Goal: Task Accomplishment & Management: Manage account settings

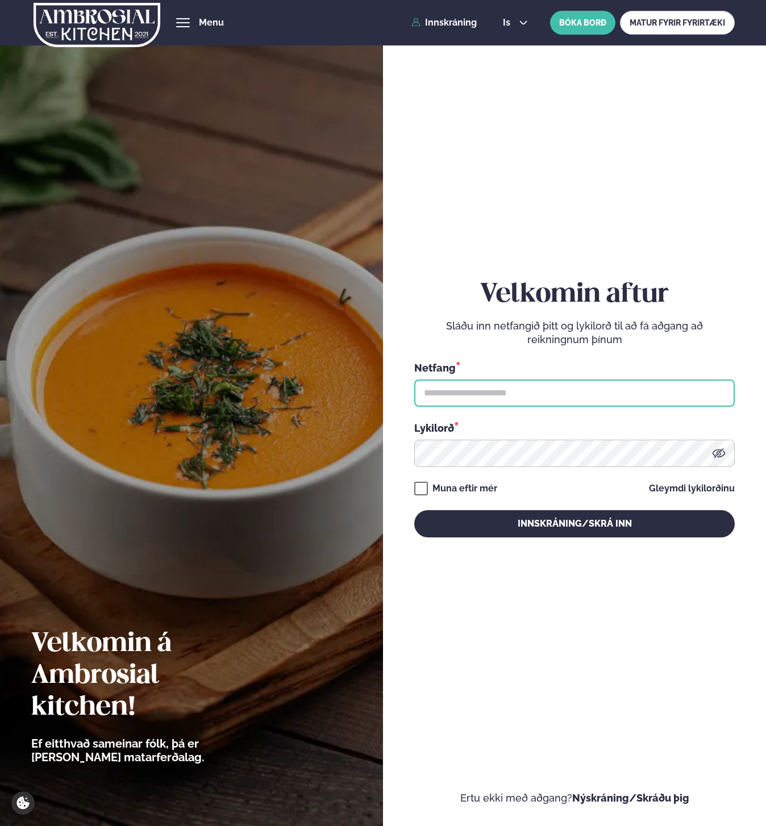
drag, startPoint x: 601, startPoint y: 387, endPoint x: 608, endPoint y: 388, distance: 7.0
click at [604, 387] on input "text" at bounding box center [574, 392] width 321 height 27
type input "**********"
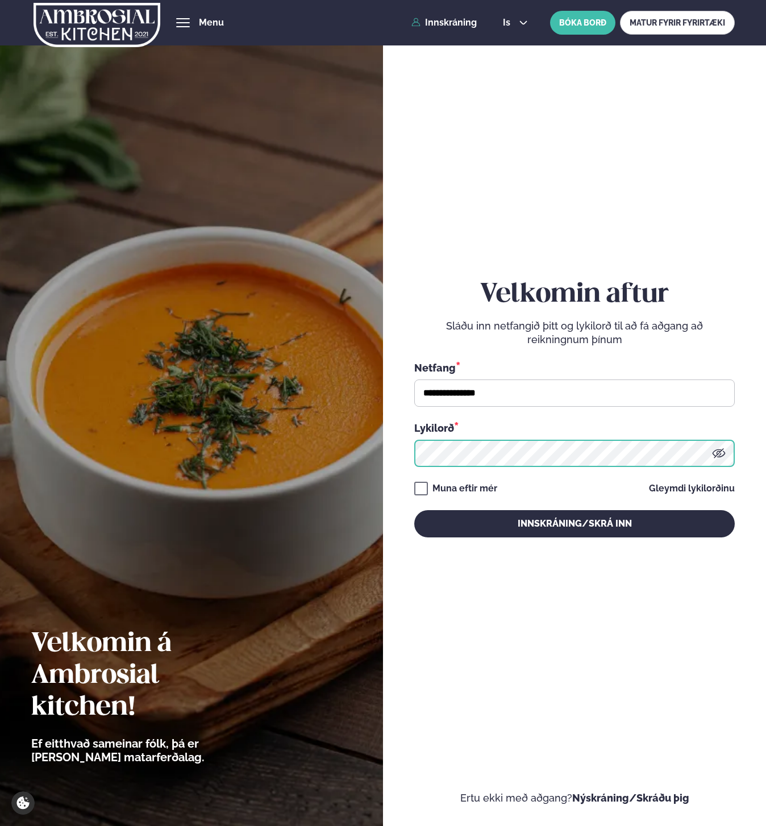
click at [414, 510] on button "Innskráning/Skrá inn" at bounding box center [574, 523] width 321 height 27
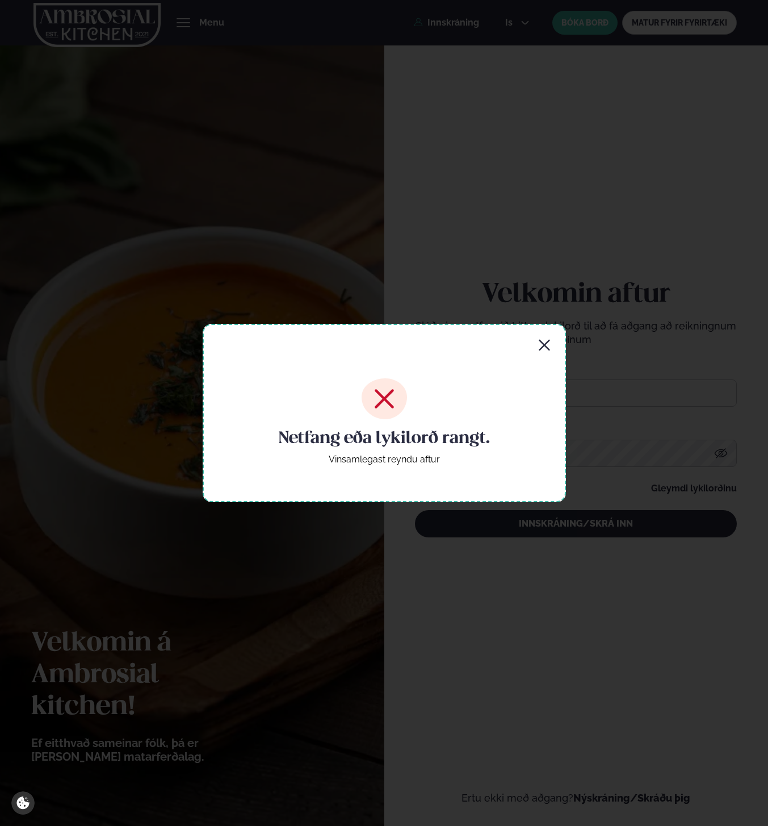
click at [363, 403] on icon at bounding box center [384, 398] width 45 height 41
click at [386, 402] on g at bounding box center [384, 398] width 45 height 41
click at [551, 348] on icon "button" at bounding box center [545, 345] width 14 height 14
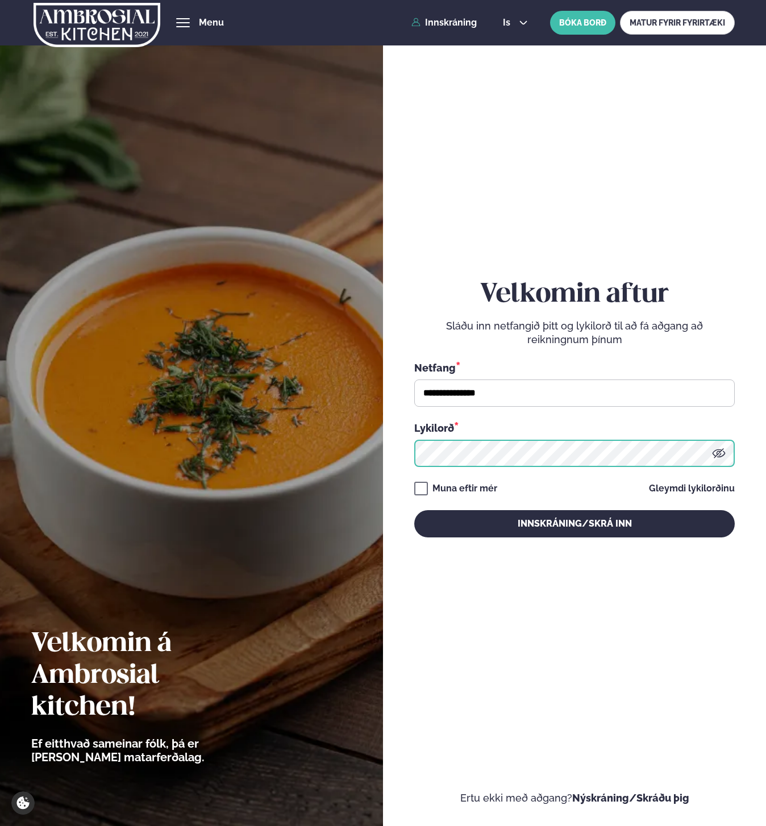
click at [414, 510] on button "Innskráning/Skrá inn" at bounding box center [574, 523] width 321 height 27
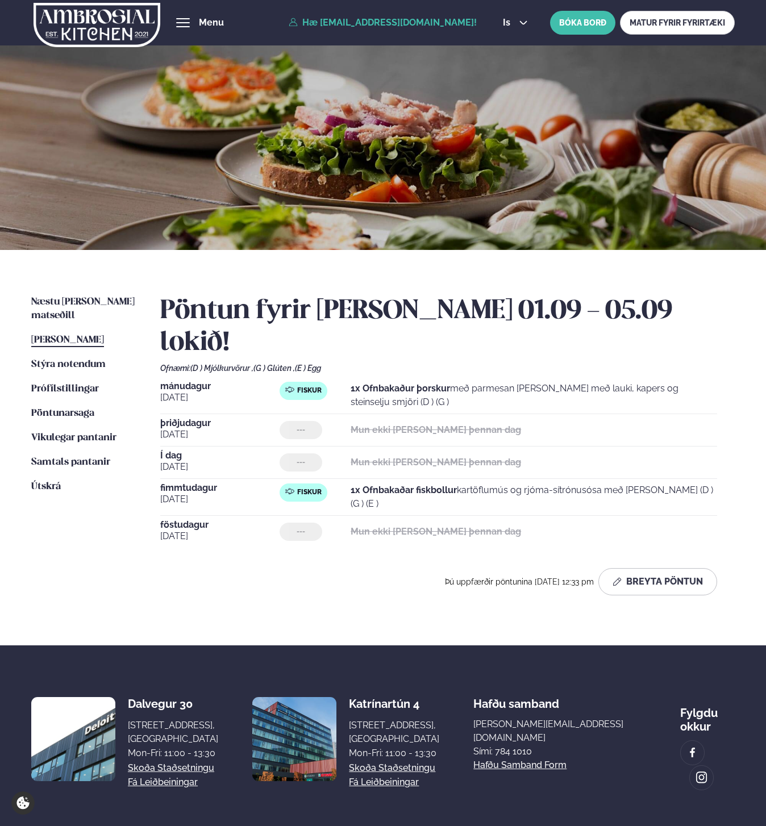
click at [73, 335] on span "[PERSON_NAME]" at bounding box center [67, 340] width 73 height 10
click at [82, 335] on span "[PERSON_NAME]" at bounding box center [67, 340] width 73 height 10
click at [654, 568] on button "Breyta Pöntun" at bounding box center [657, 581] width 119 height 27
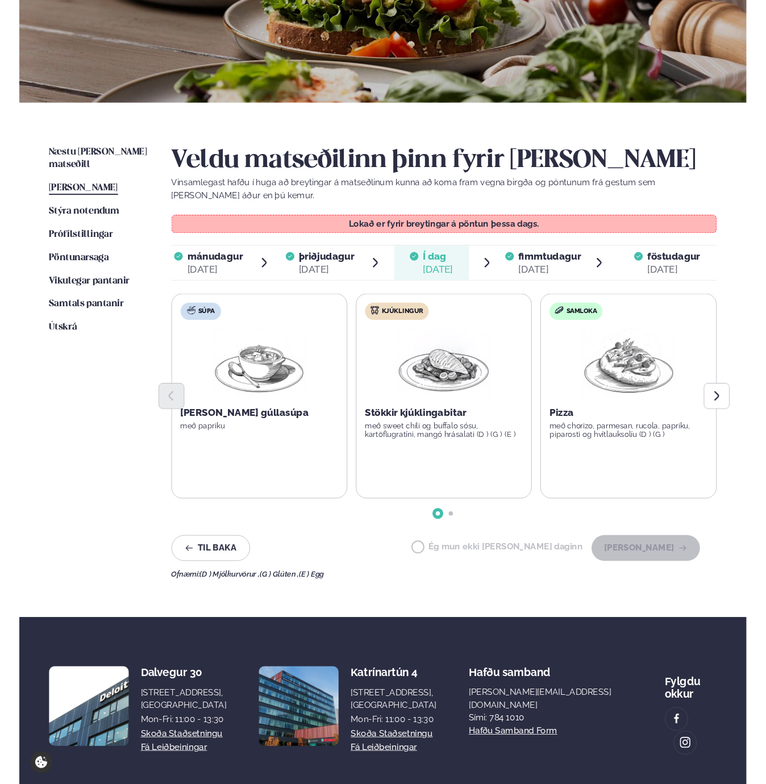
scroll to position [173, 0]
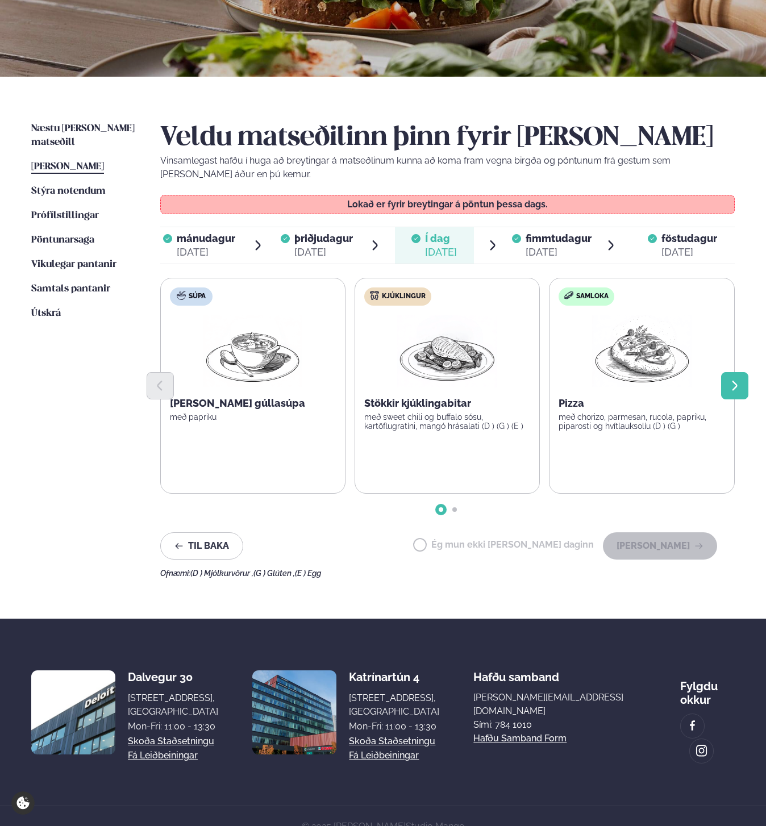
click at [735, 389] on icon "Next slide" at bounding box center [734, 385] width 13 height 13
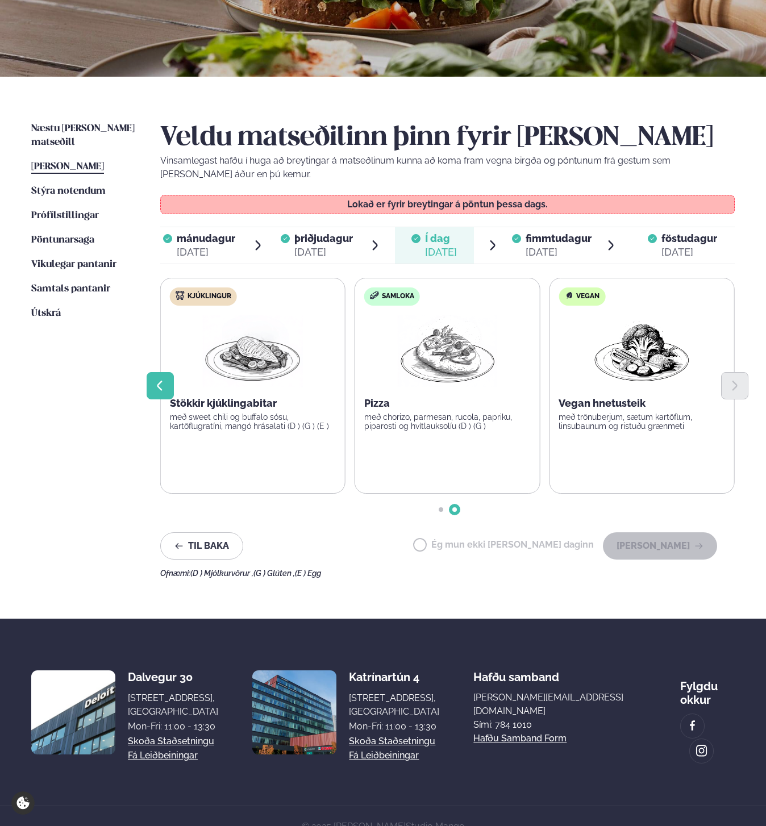
click at [170, 390] on button "Previous slide" at bounding box center [160, 385] width 27 height 27
